Goal: Task Accomplishment & Management: Use online tool/utility

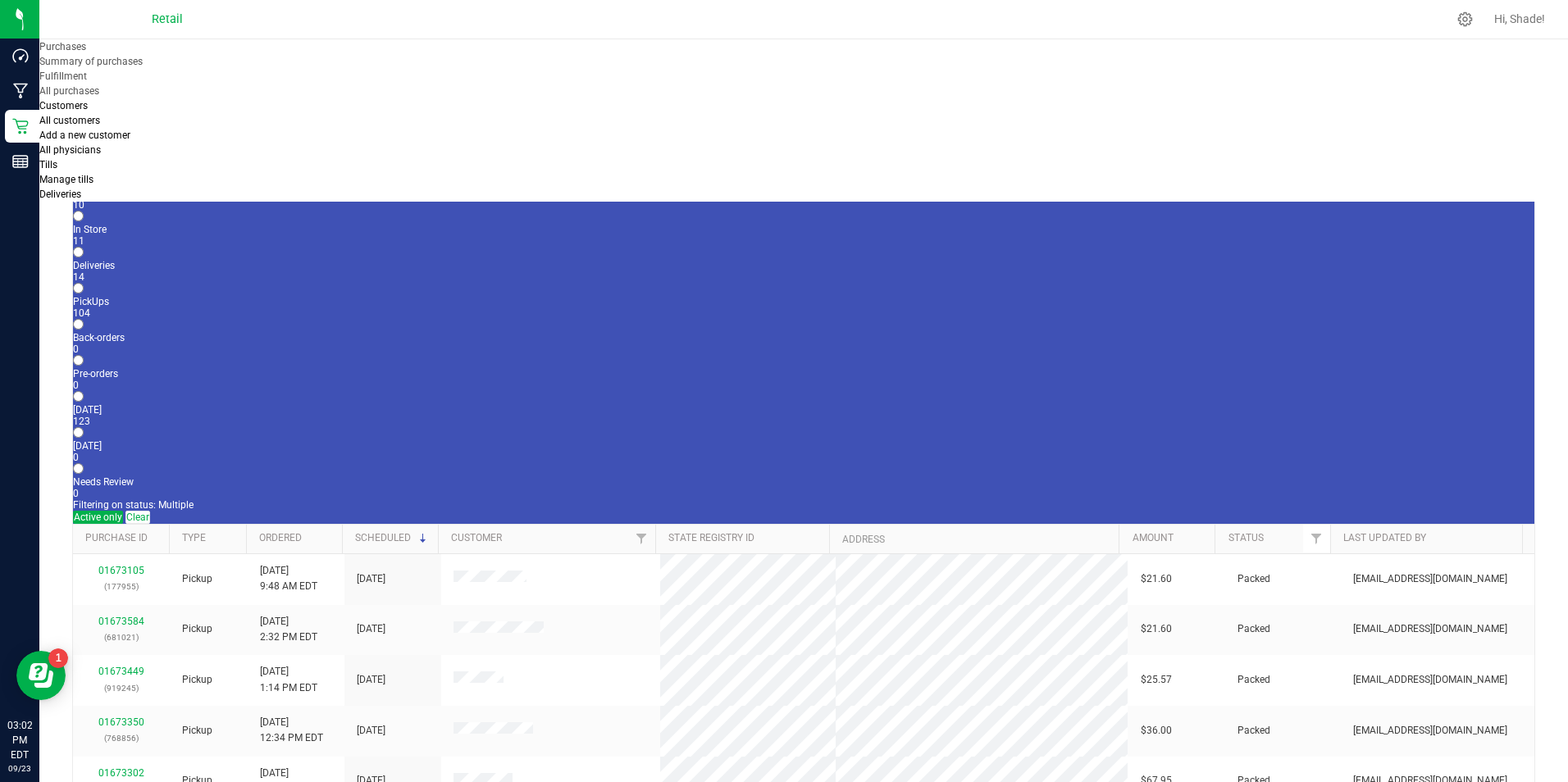
click at [180, 199] on div "10" at bounding box center [803, 205] width 1461 height 12
click at [84, 175] on input "Open Carts 10" at bounding box center [78, 180] width 11 height 11
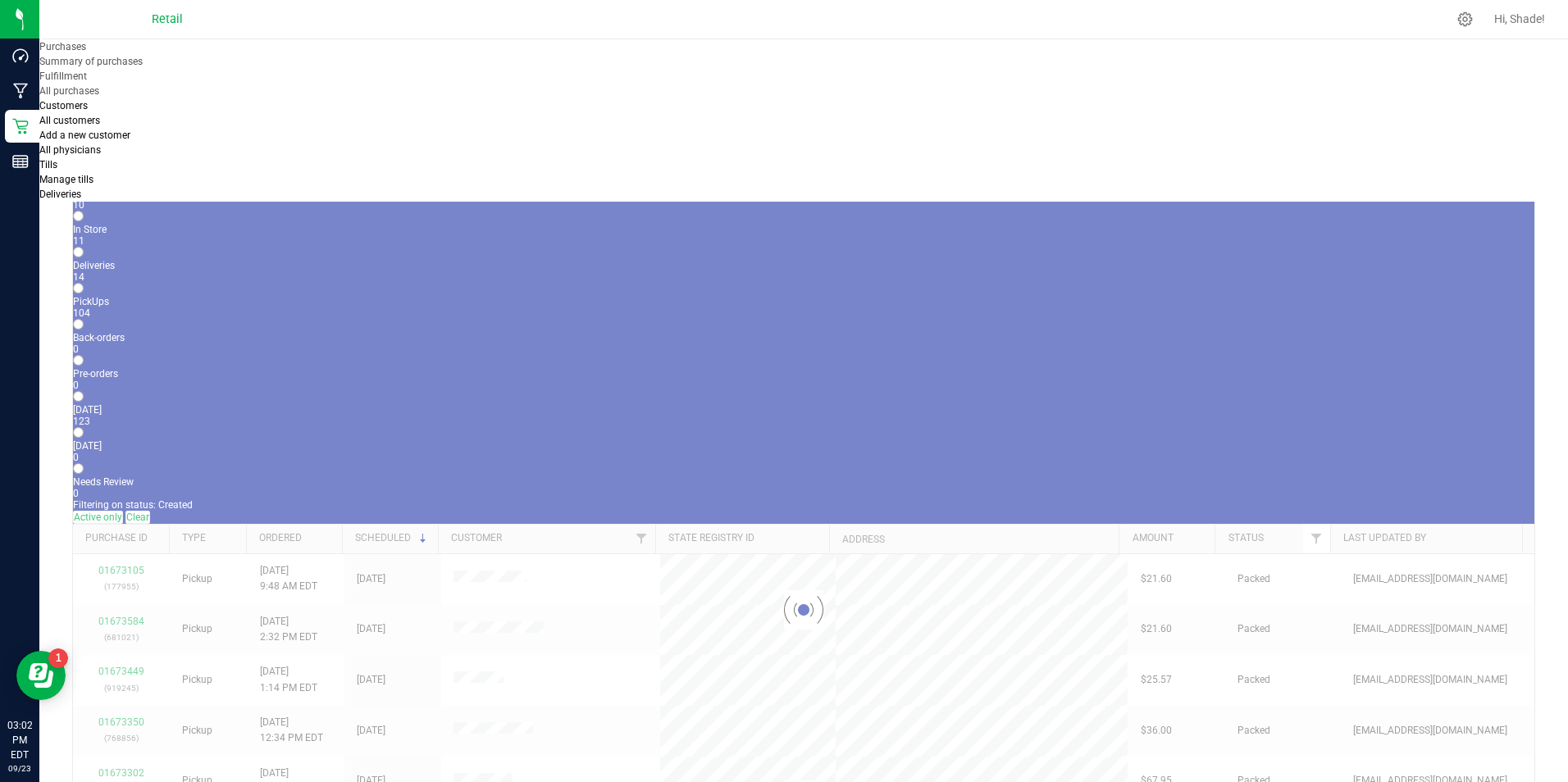
click at [182, 166] on div at bounding box center [803, 610] width 1461 height 943
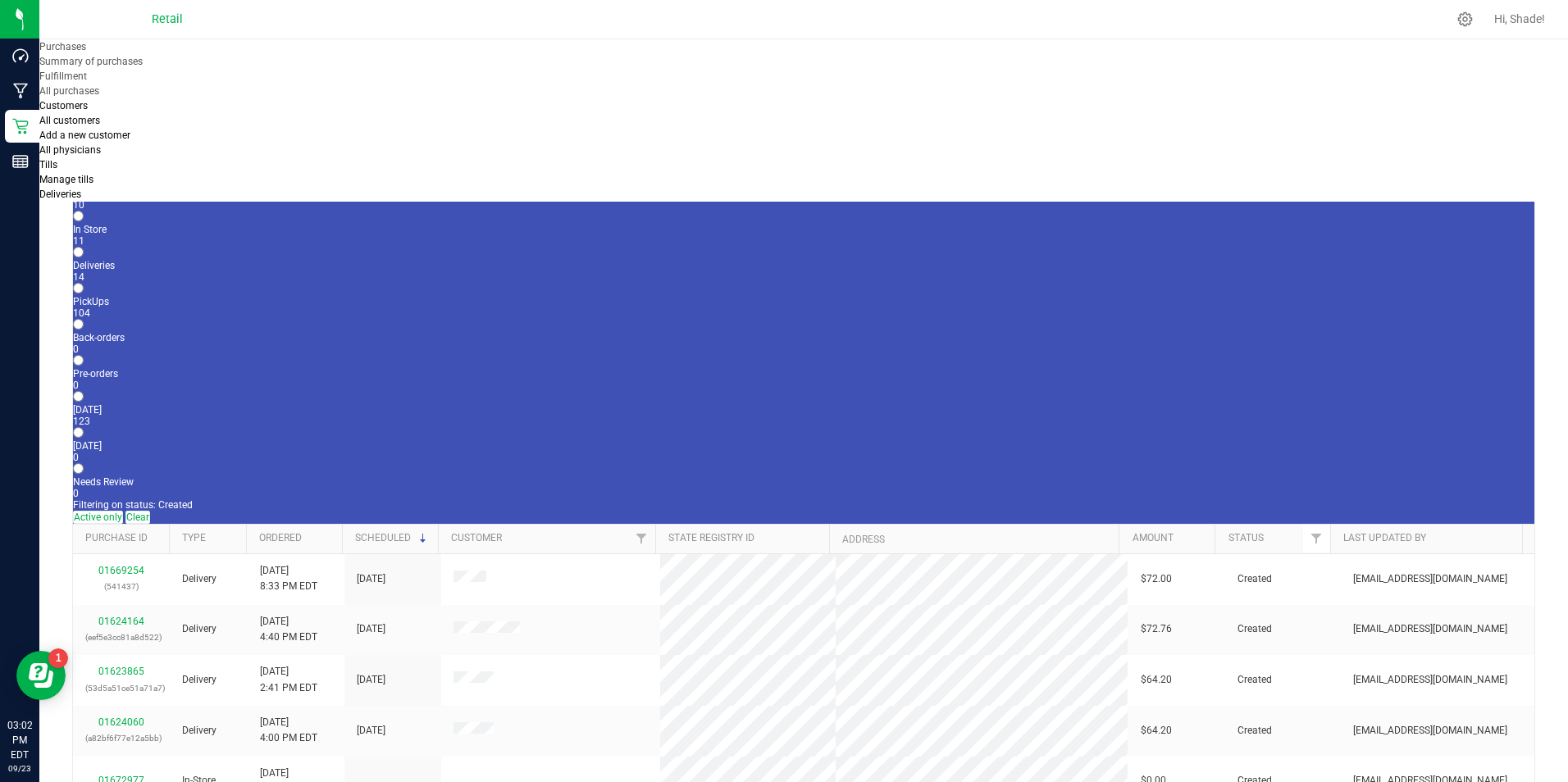
click at [245, 236] on div "11" at bounding box center [803, 241] width 1461 height 12
click at [84, 210] on input "In Store 11" at bounding box center [78, 215] width 11 height 11
click at [705, 96] on input "text" at bounding box center [632, 100] width 145 height 24
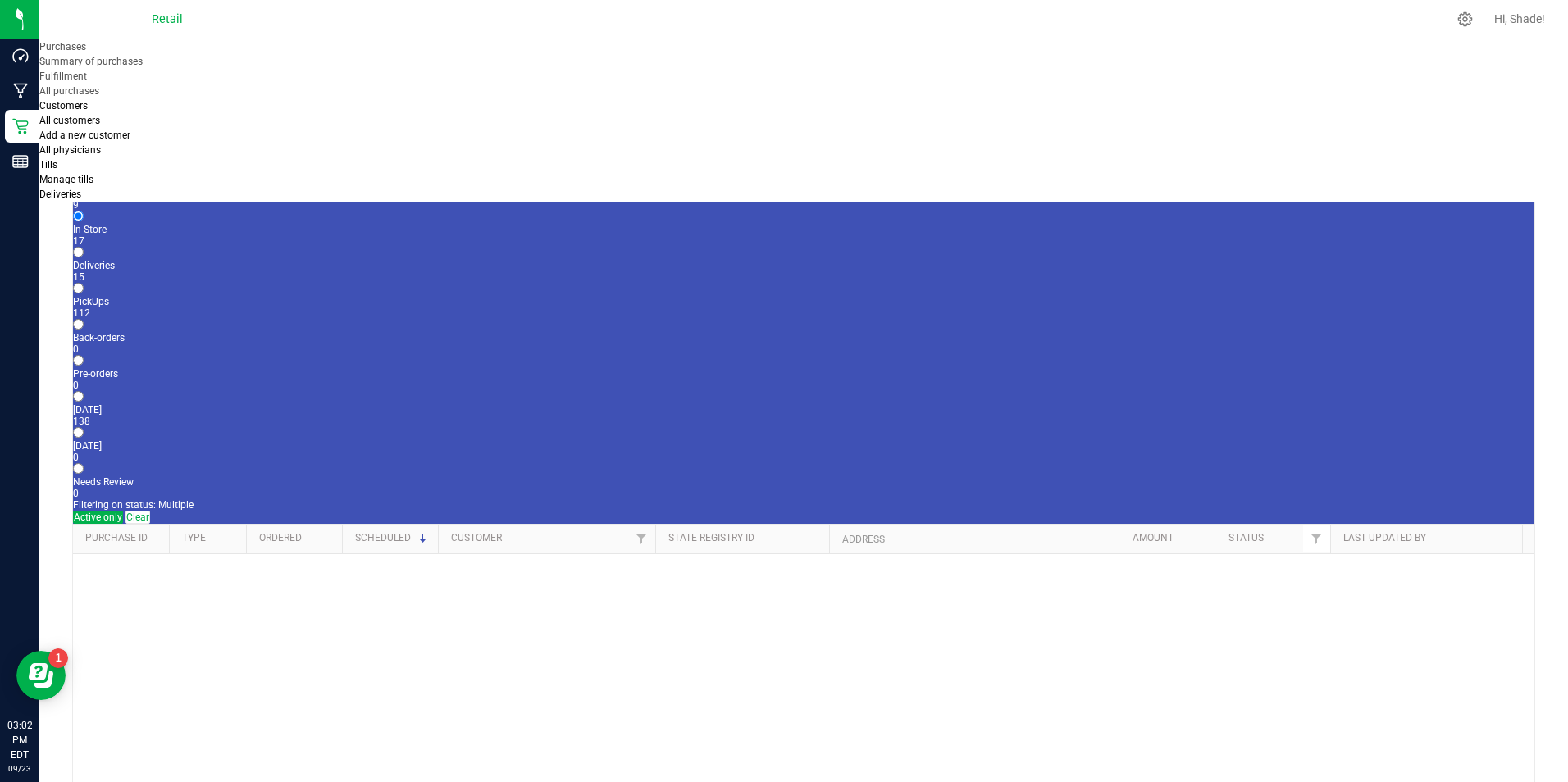
drag, startPoint x: 1151, startPoint y: 101, endPoint x: 936, endPoint y: 95, distance: 215.1
click at [936, 95] on div "[PERSON_NAME] All Purchases" at bounding box center [1048, 109] width 975 height 41
type input "[PERSON_NAME]"
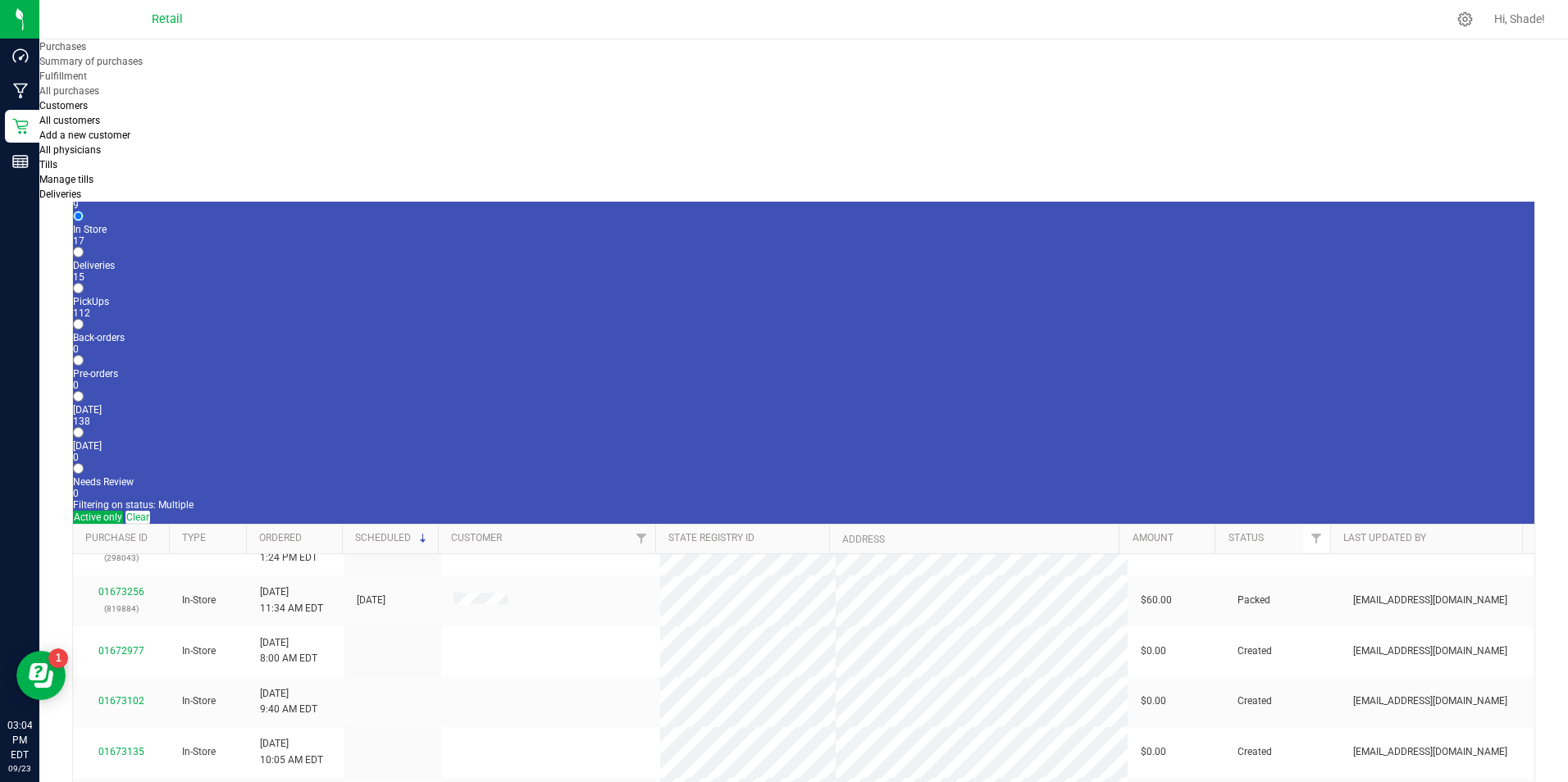
scroll to position [234, 0]
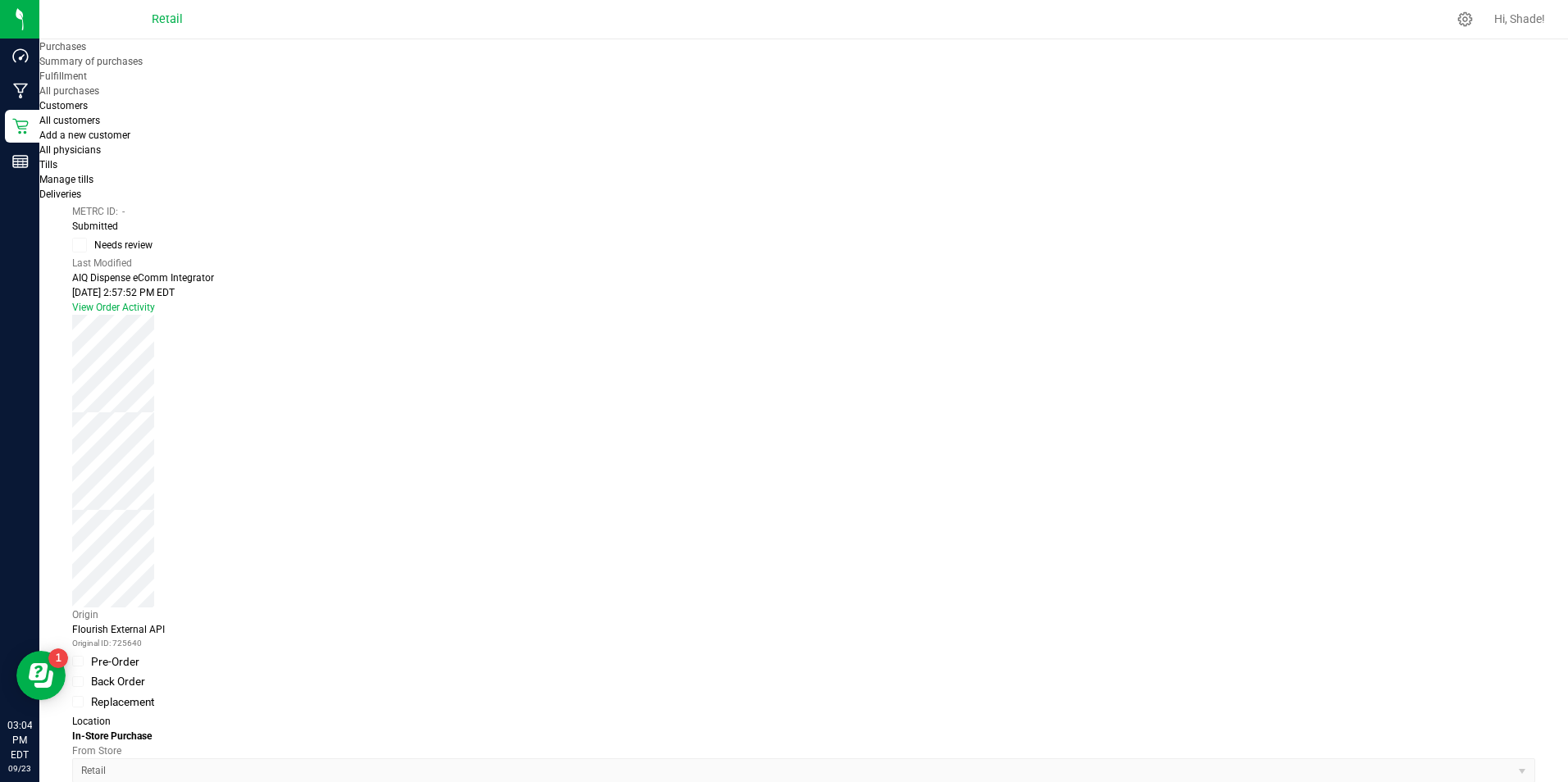
click at [147, 148] on button "Cancel Purchase" at bounding box center [109, 154] width 74 height 14
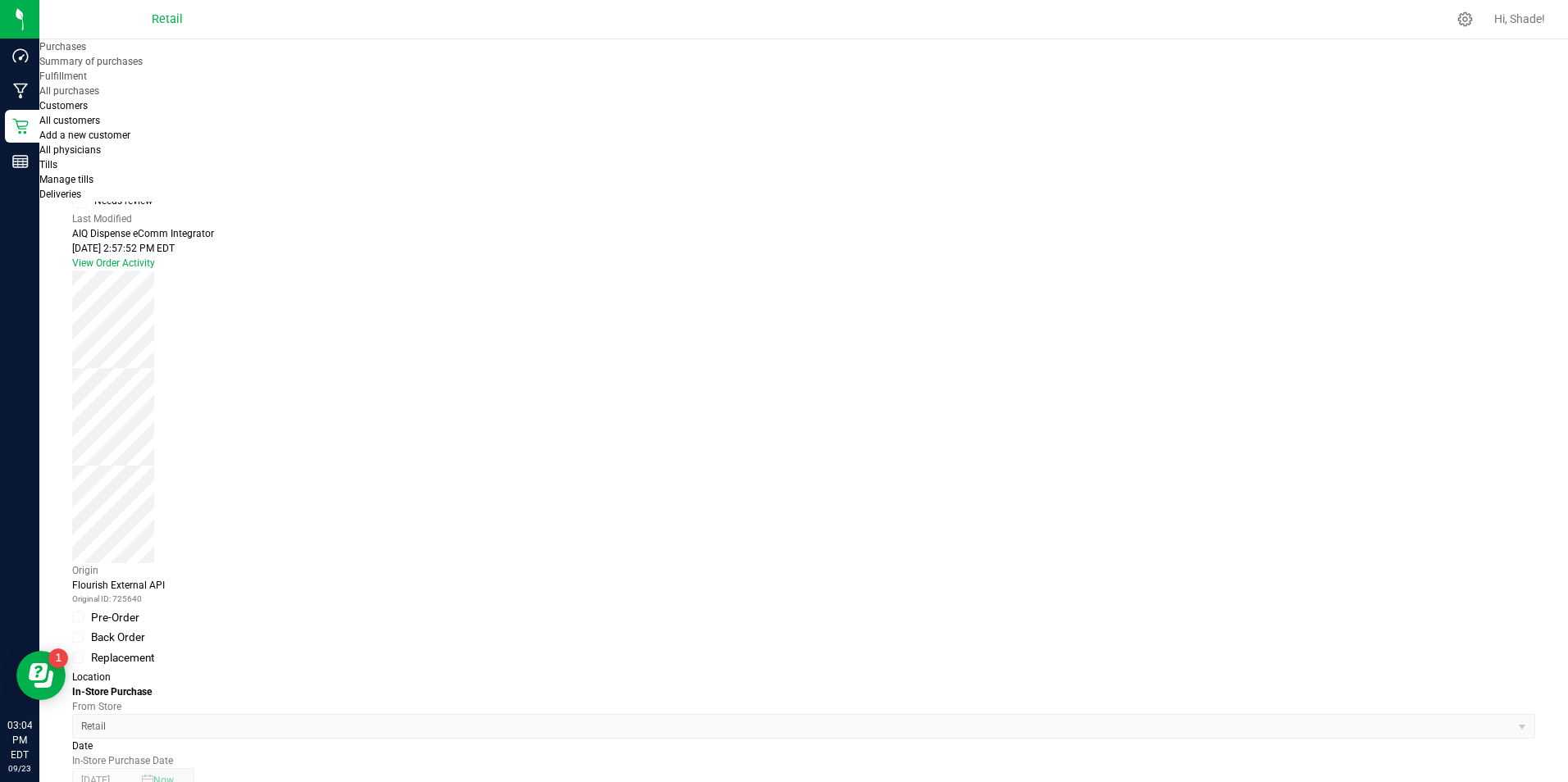
click at [86, 52] on span "Purchases" at bounding box center [63, 46] width 46 height 12
click at [213, 69] on li "Summary of purchases" at bounding box center [201, 61] width 322 height 14
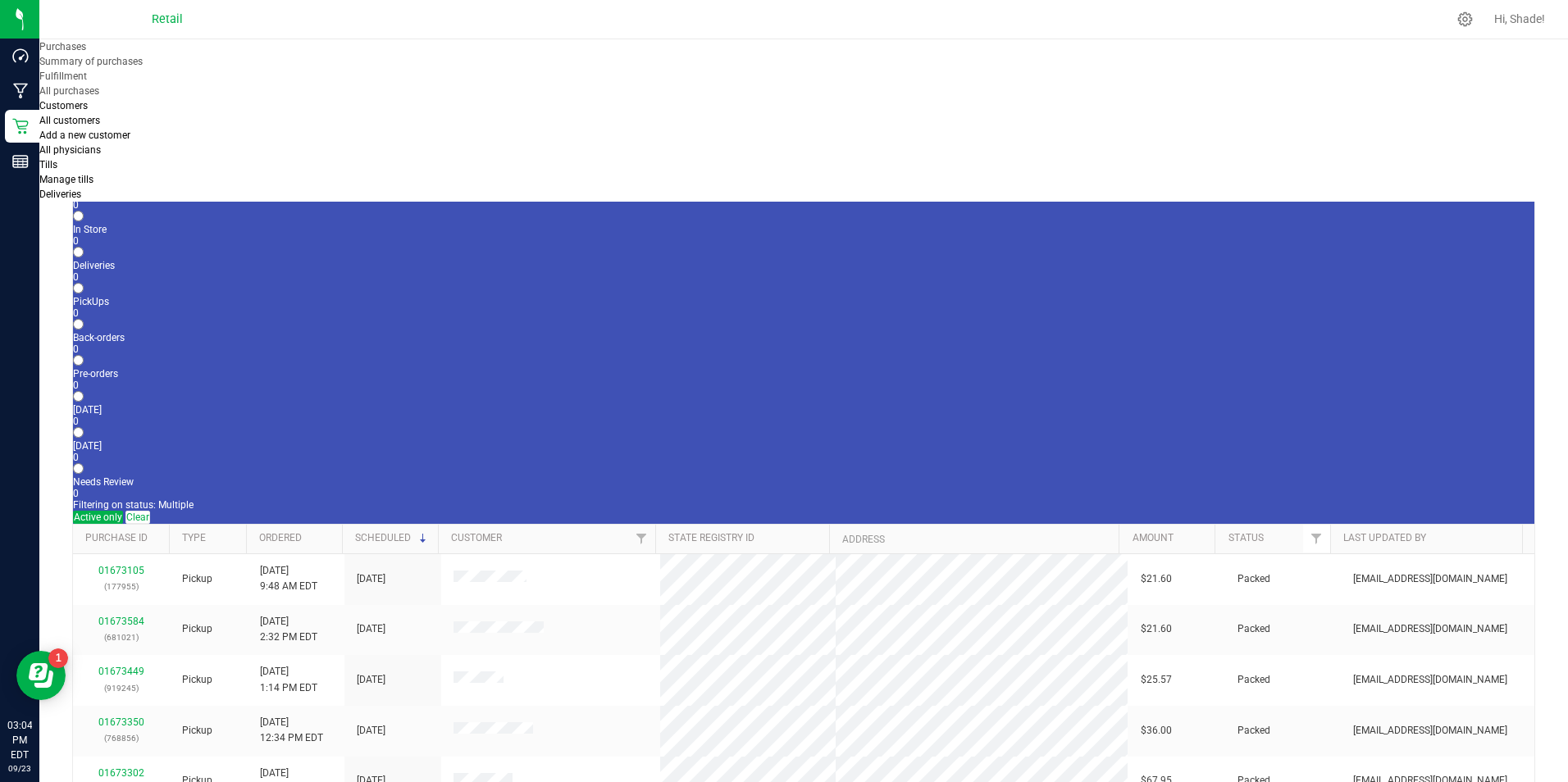
click at [86, 52] on span "Purchases" at bounding box center [63, 46] width 46 height 12
click at [161, 84] on li "Fulfillment" at bounding box center [211, 75] width 344 height 14
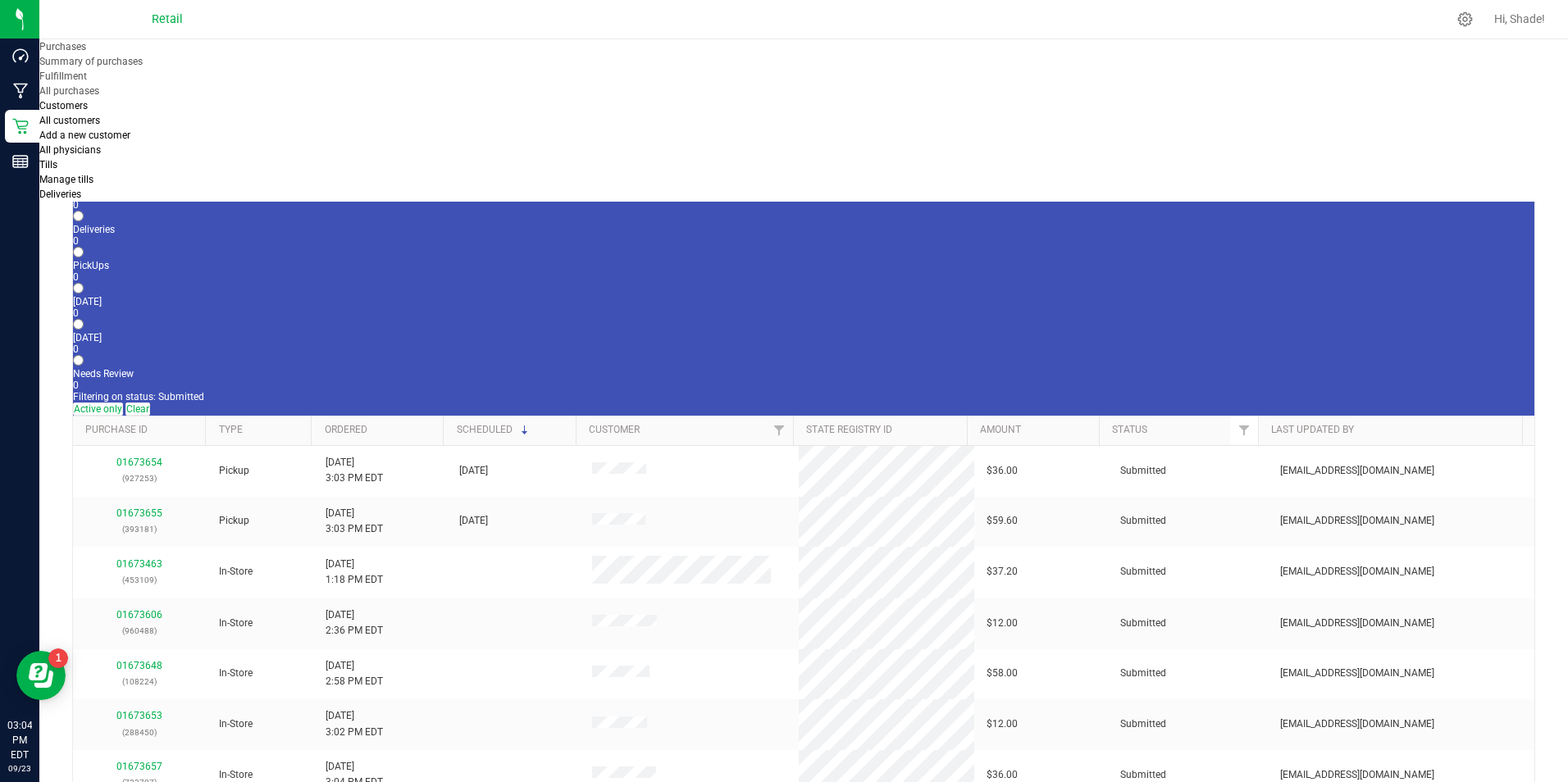
click at [182, 199] on div "0" at bounding box center [803, 205] width 1461 height 12
click at [84, 175] on input "In Store 0" at bounding box center [78, 180] width 11 height 11
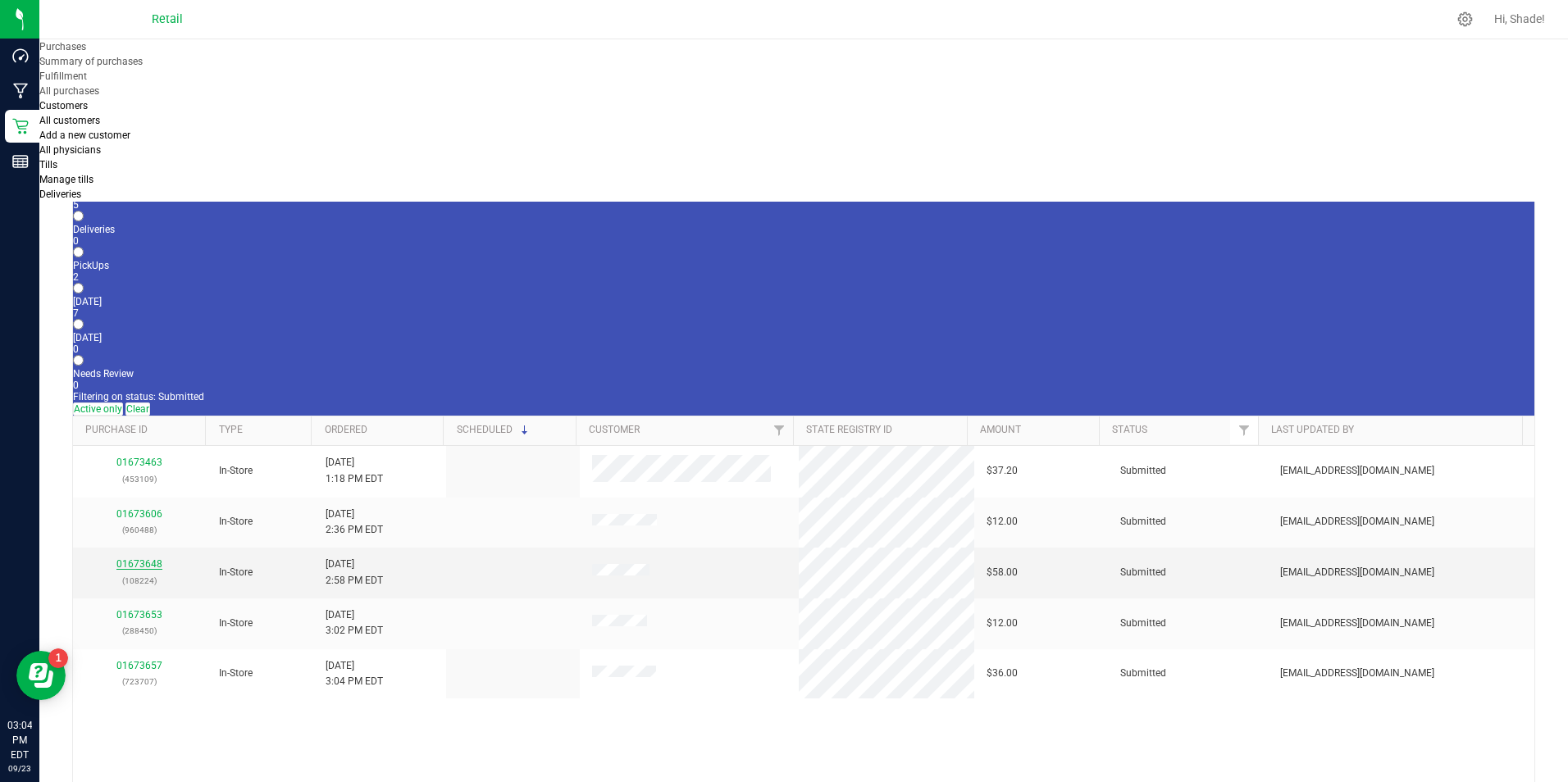
click at [137, 558] on link "01673648" at bounding box center [140, 564] width 46 height 12
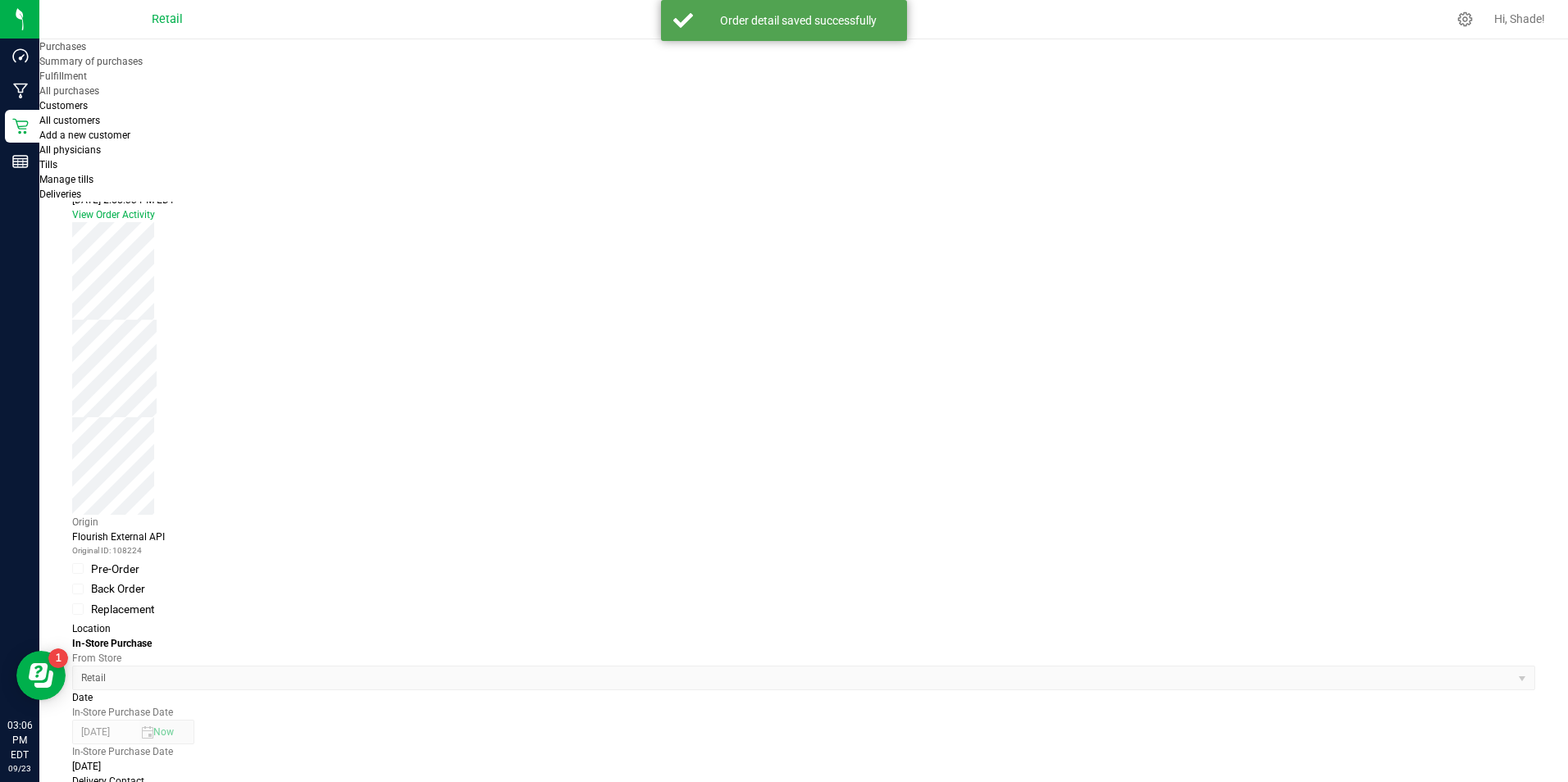
scroll to position [410, 0]
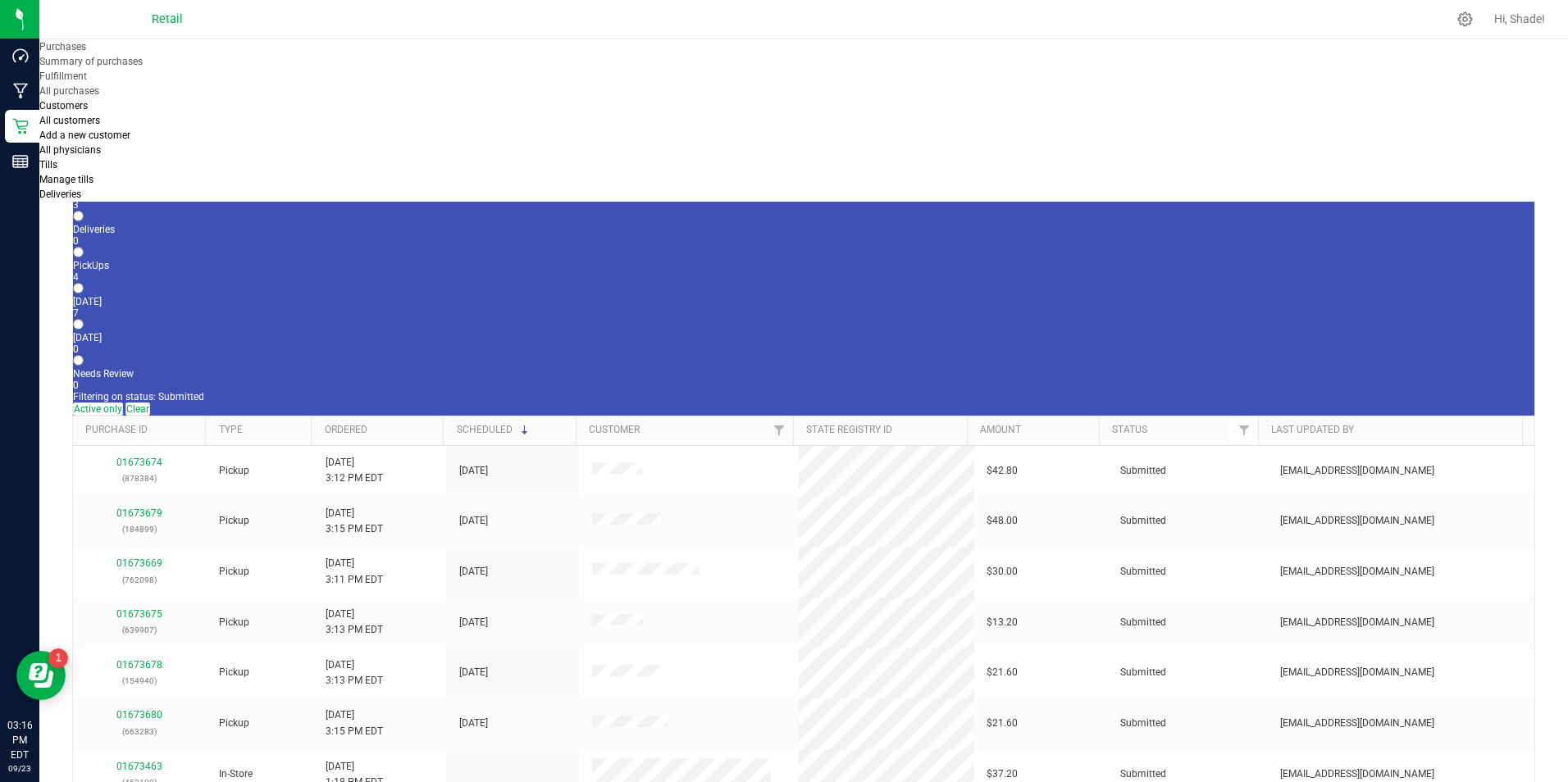
click at [185, 199] on div "3" at bounding box center [803, 205] width 1461 height 12
click at [84, 175] on input "In Store 3" at bounding box center [78, 180] width 11 height 11
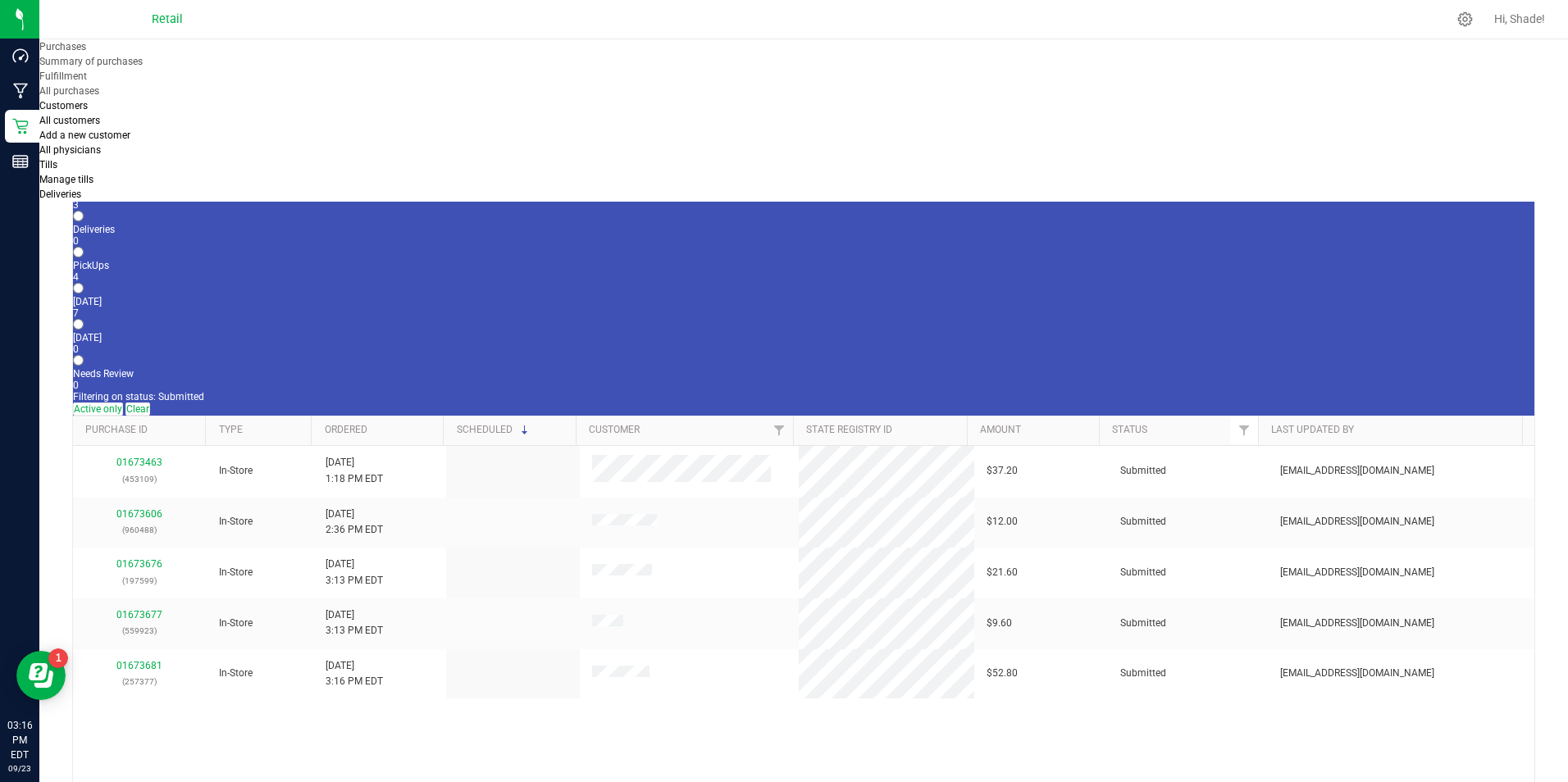
click at [170, 199] on div "3" at bounding box center [803, 205] width 1461 height 12
click at [84, 175] on input "In Store 3" at bounding box center [78, 180] width 11 height 11
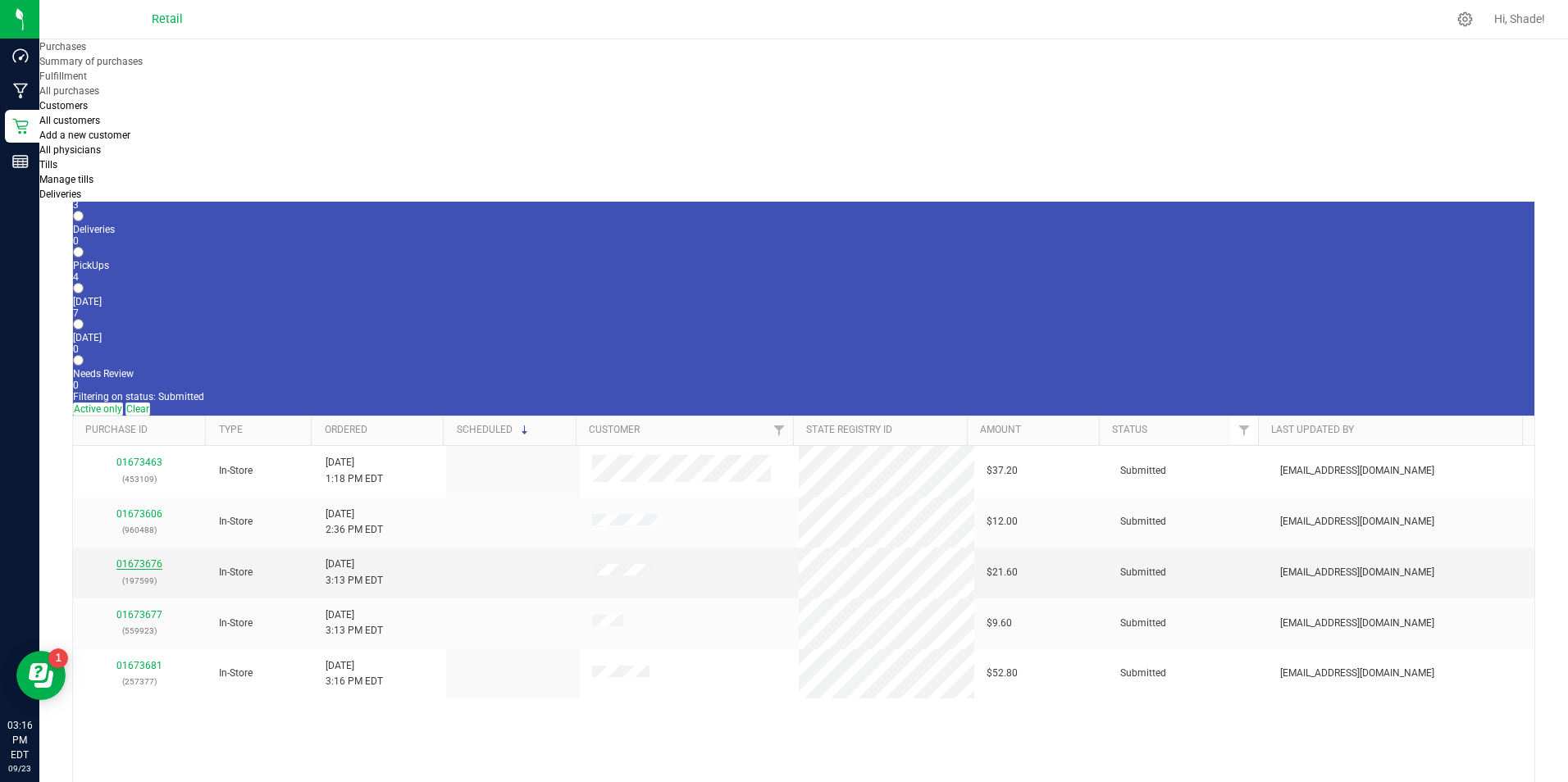
click at [144, 558] on link "01673676" at bounding box center [140, 564] width 46 height 12
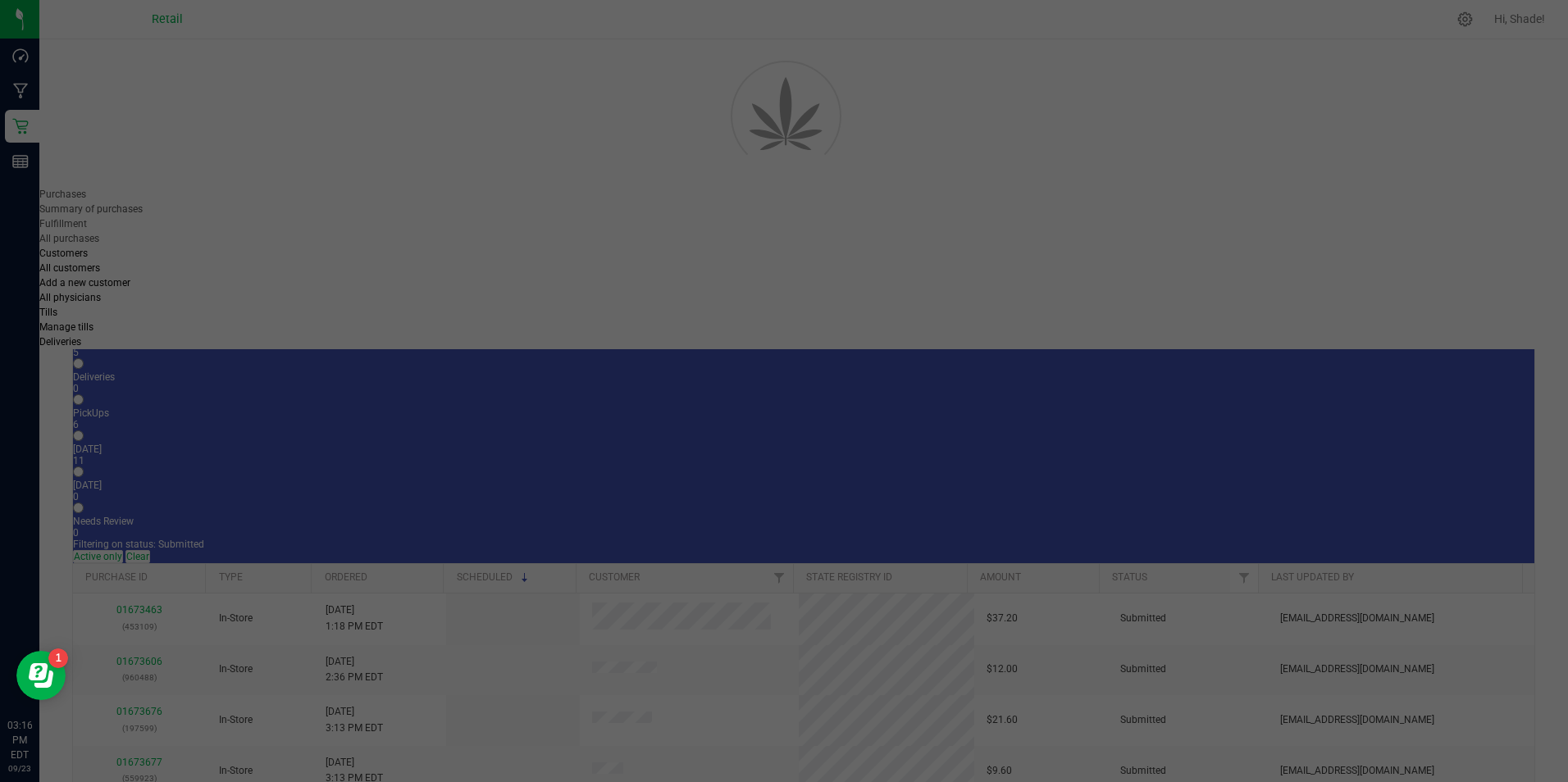
click at [144, 318] on div "Purchases Summary of purchases Fulfillment All purchases Customers All customer…" at bounding box center [803, 410] width 1528 height 742
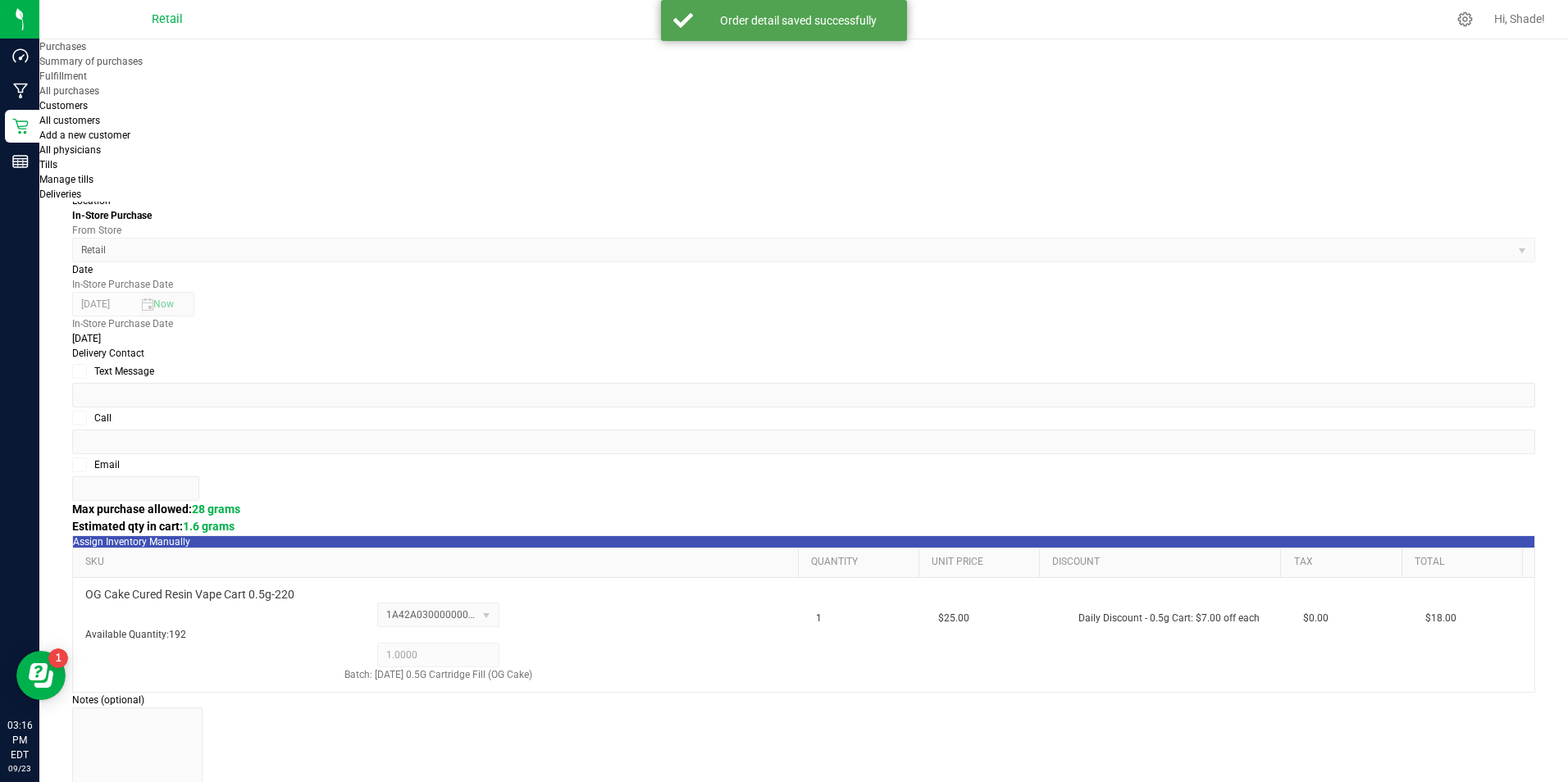
scroll to position [558, 0]
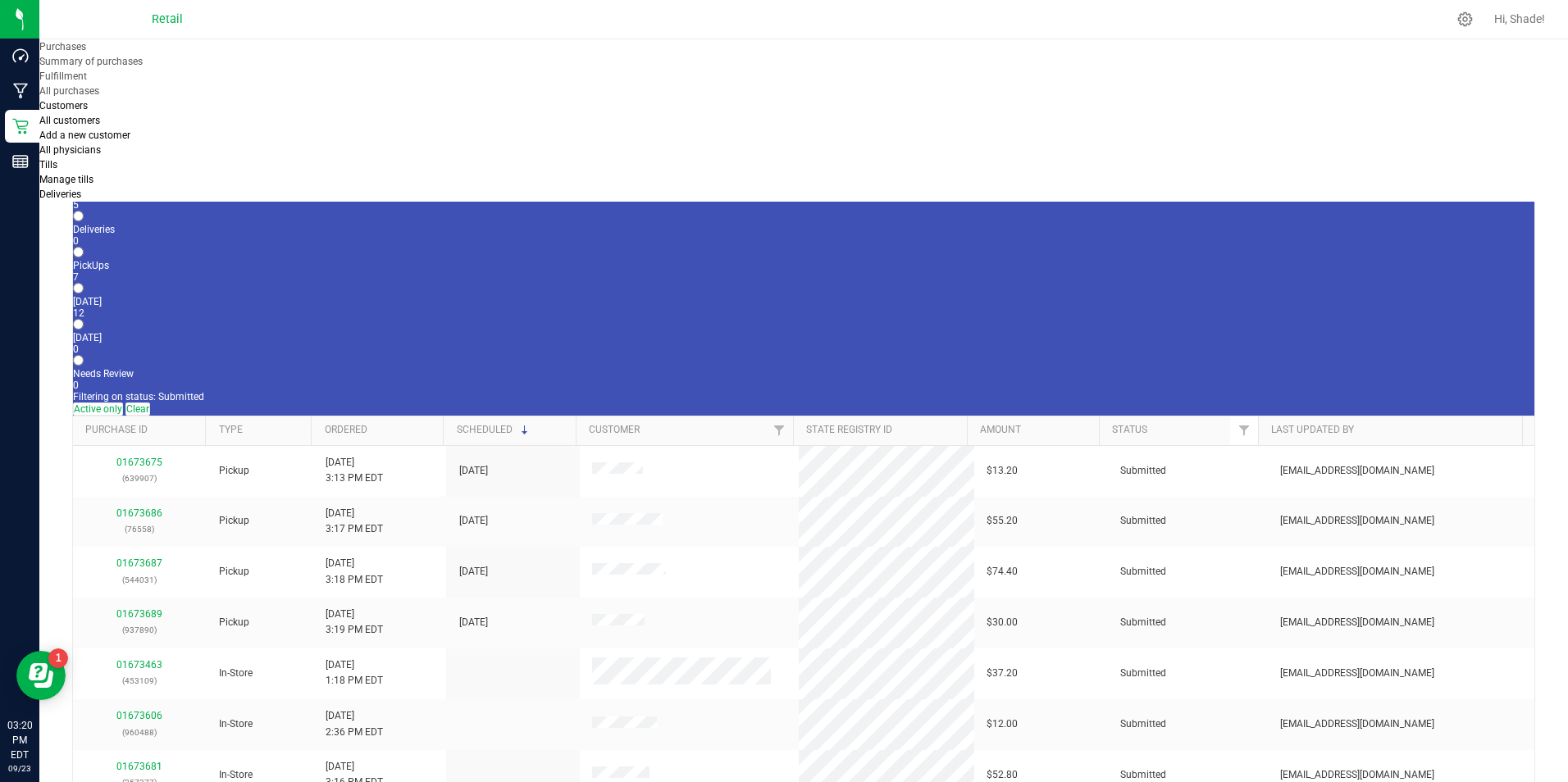
click at [164, 154] on div "All Purchases 12 In Store 5 Deliveries 0 PickUps 7 [DATE] 12 [DATE] 0 Needs Rev…" at bounding box center [803, 278] width 1461 height 278
click at [173, 199] on div "5" at bounding box center [803, 205] width 1461 height 12
click at [84, 175] on input "In Store 5" at bounding box center [78, 180] width 11 height 11
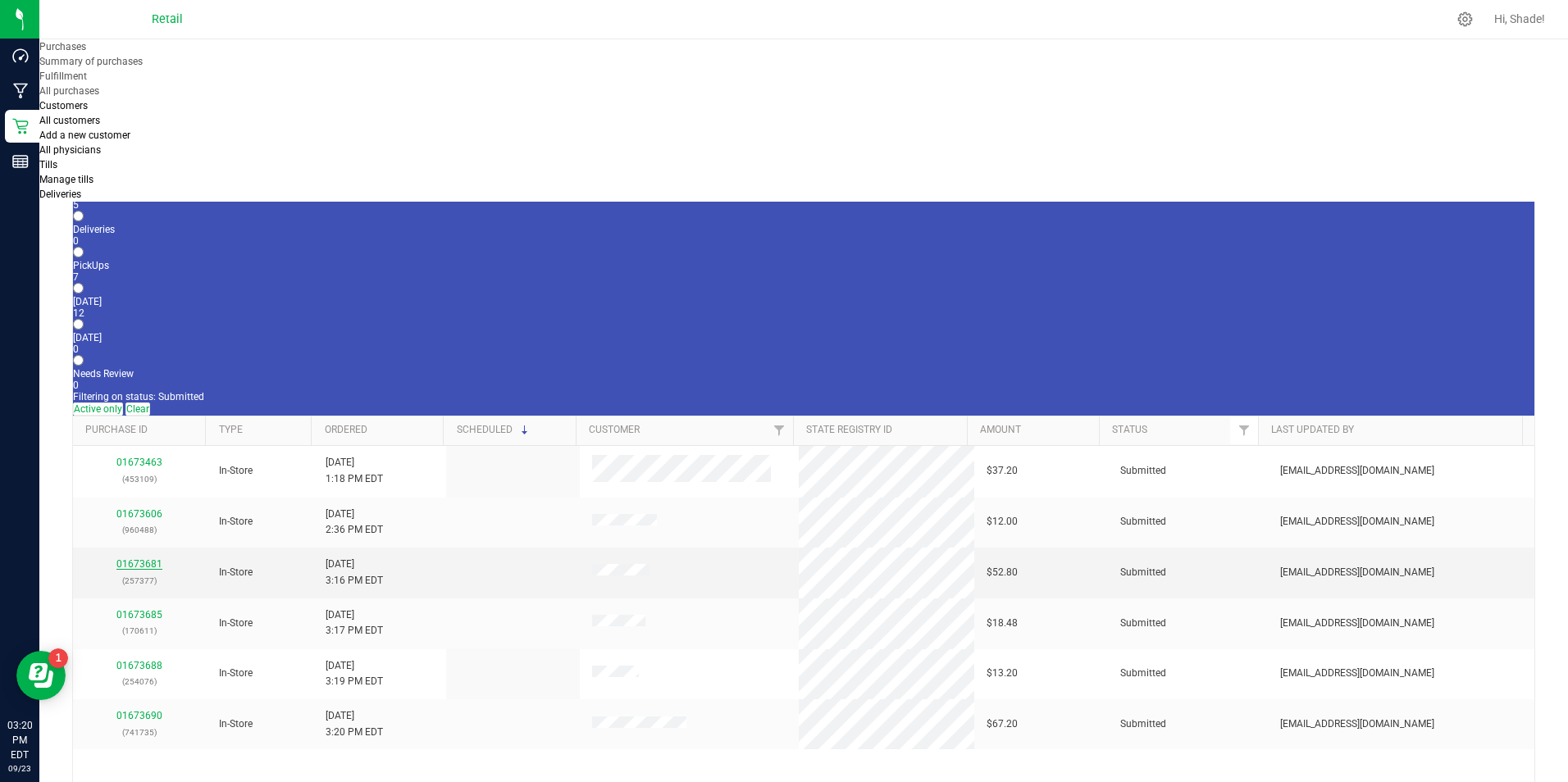
click at [154, 558] on link "01673681" at bounding box center [140, 564] width 46 height 12
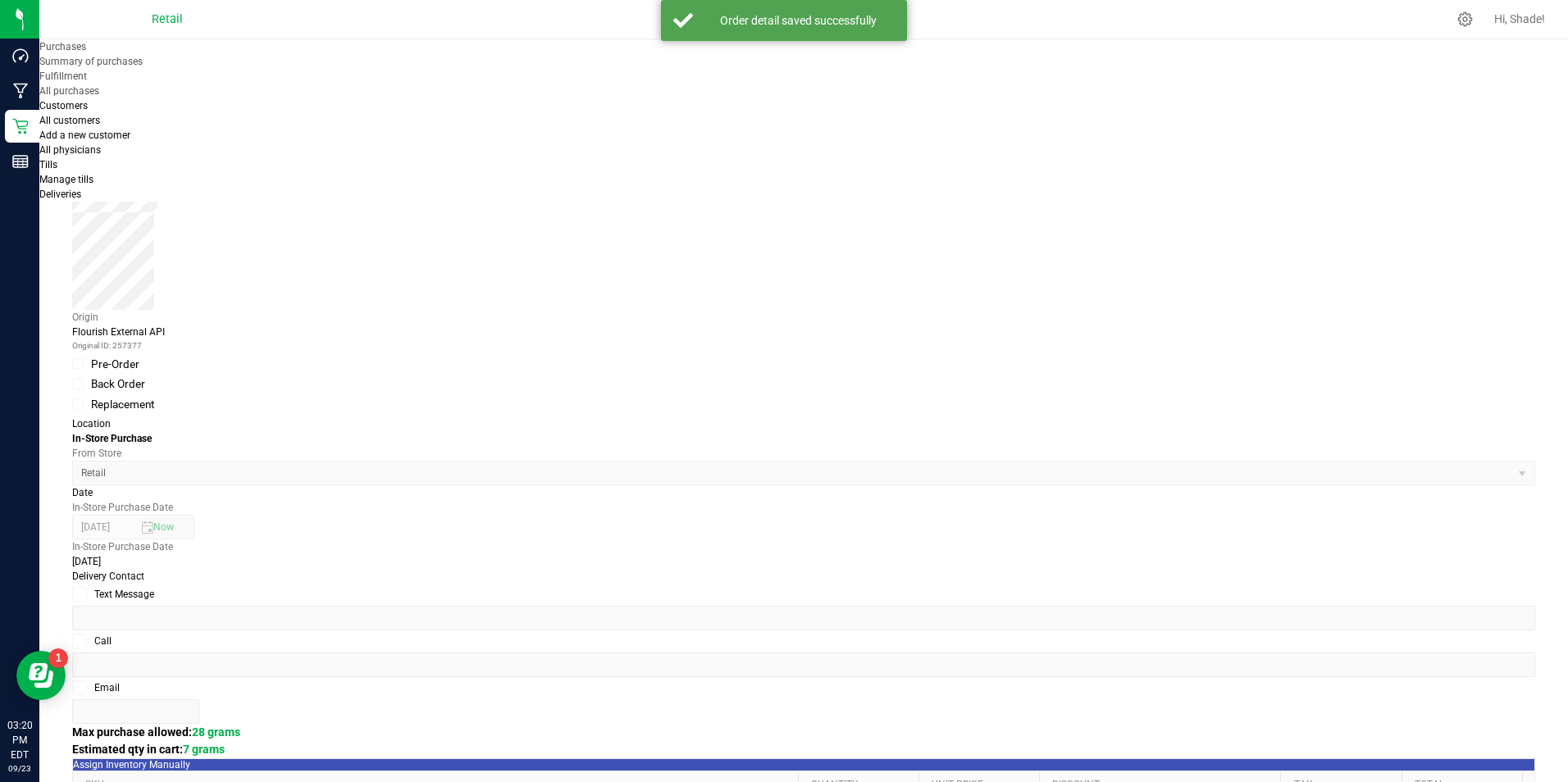
scroll to position [328, 0]
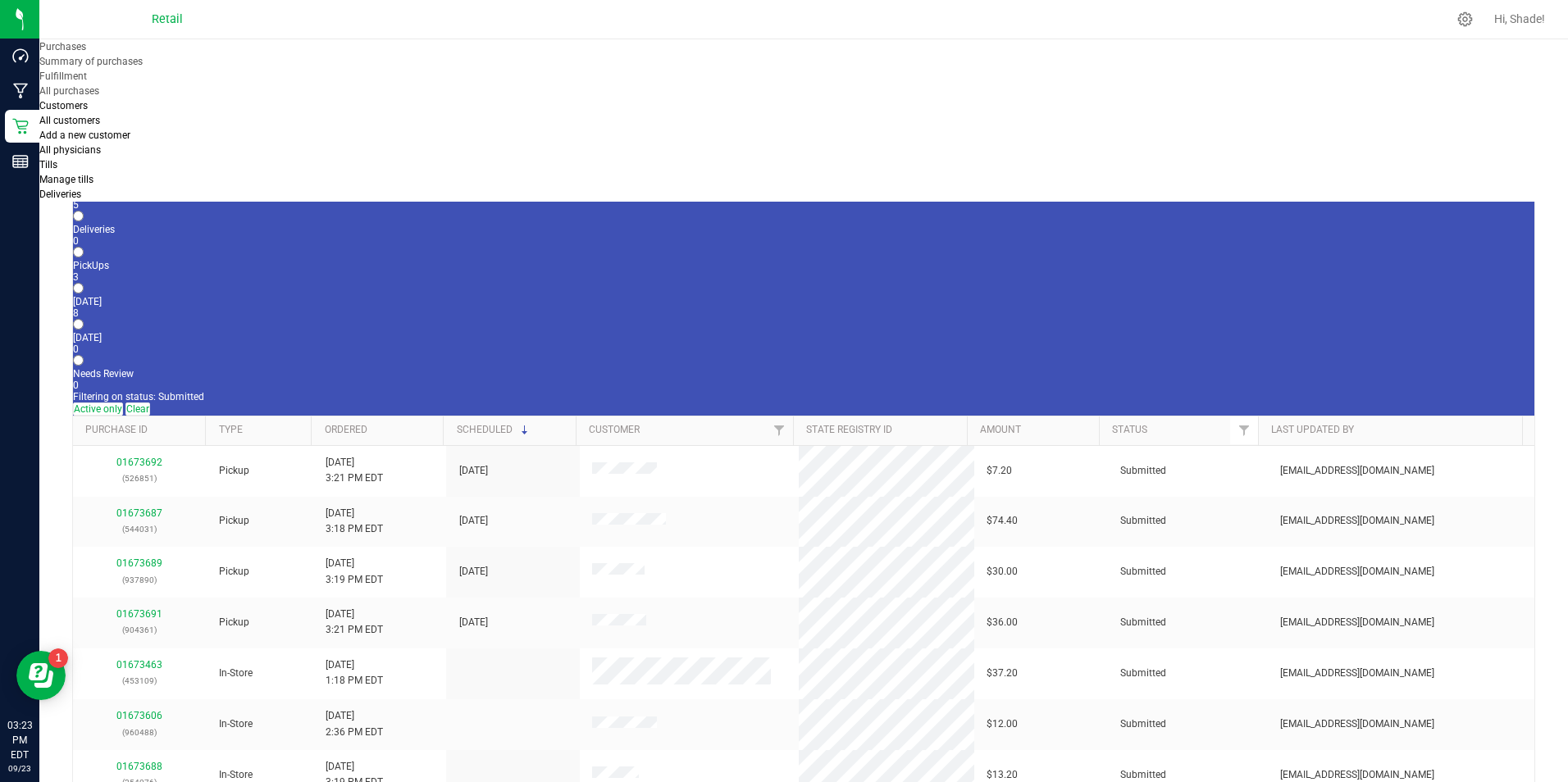
click at [171, 199] on div "5" at bounding box center [803, 205] width 1461 height 12
click at [84, 175] on input "In Store 5" at bounding box center [78, 180] width 11 height 11
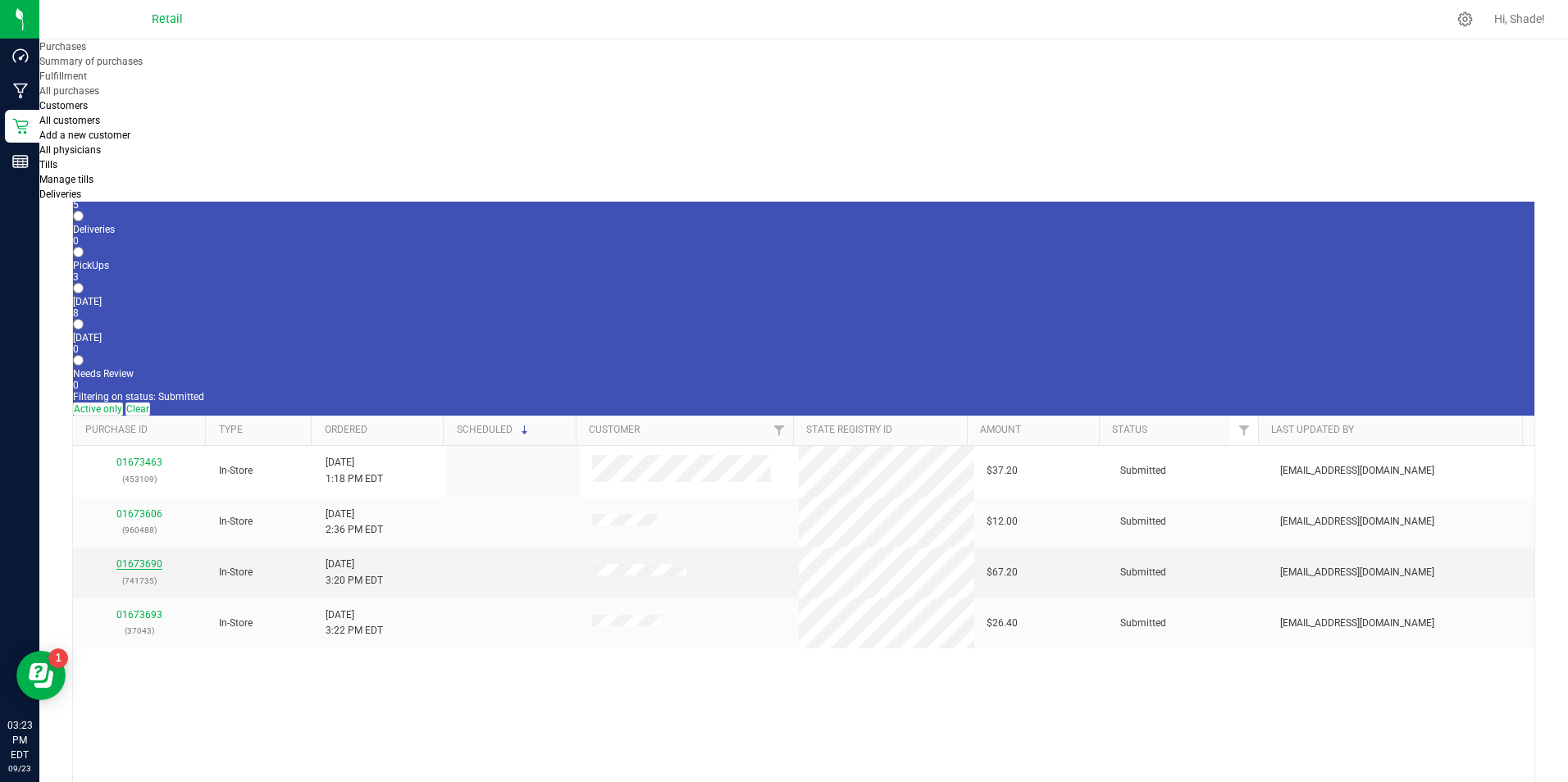
click at [138, 558] on link "01673690" at bounding box center [140, 564] width 46 height 12
